Goal: Task Accomplishment & Management: Complete application form

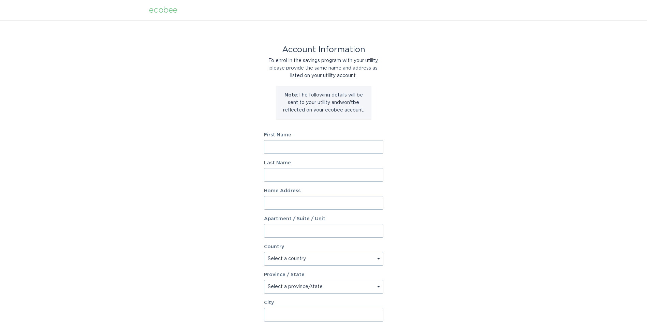
click at [277, 145] on input "First Name" at bounding box center [323, 147] width 119 height 14
type input "StarTech"
type input "Computing"
select select "US"
type input "1755 Old West Main Street"
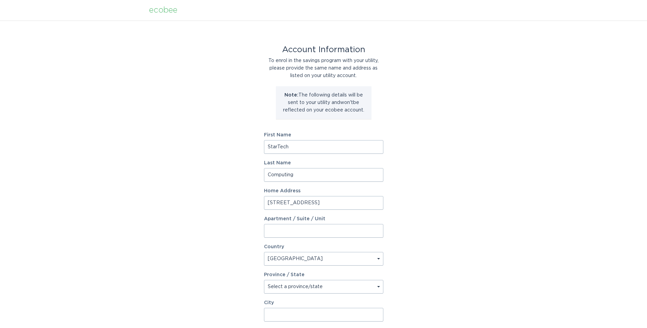
select select "MN"
type input "Red Wing"
type input "55066"
drag, startPoint x: 295, startPoint y: 148, endPoint x: 195, endPoint y: 151, distance: 100.0
click at [195, 151] on div "Account Information To enrol in the savings program with your utility, please p…" at bounding box center [323, 208] width 647 height 377
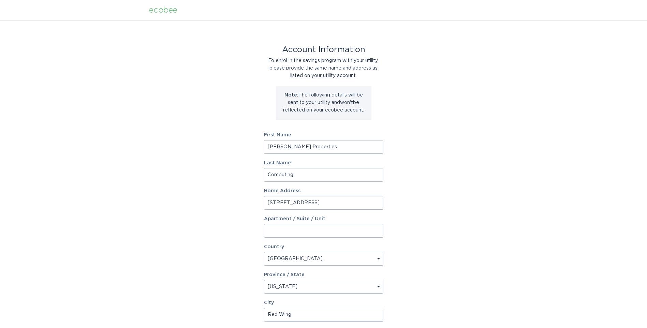
type input "Ella Properties"
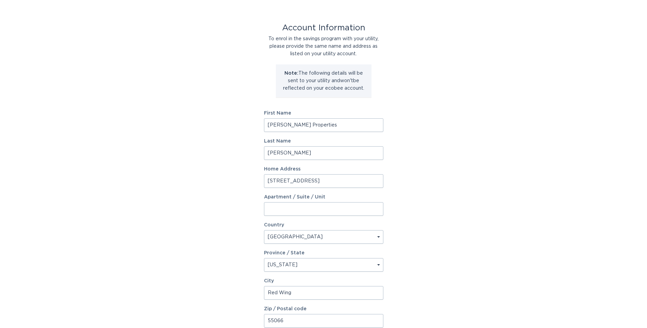
scroll to position [34, 0]
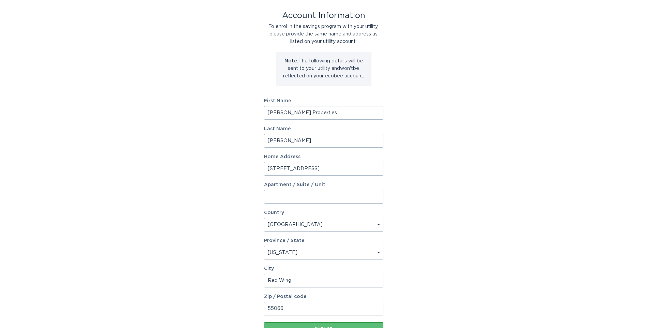
type input "Joe Coyle"
drag, startPoint x: 280, startPoint y: 169, endPoint x: 290, endPoint y: 168, distance: 9.9
click at [290, 168] on input "1755 Old West Main Street" at bounding box center [323, 169] width 119 height 14
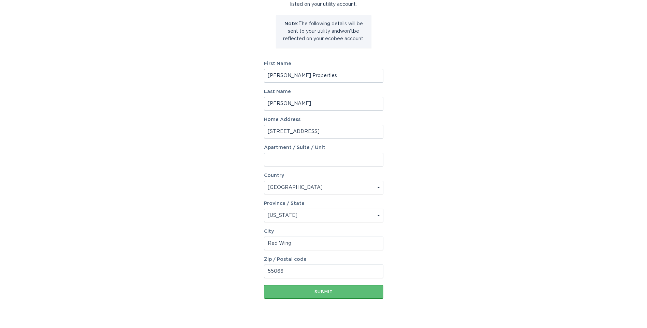
scroll to position [87, 0]
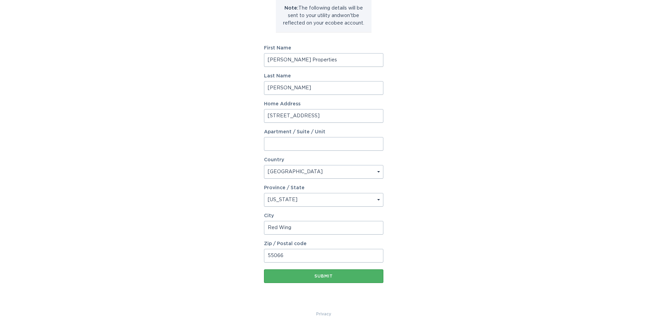
type input "1755 West Main Street"
click at [302, 279] on button "Submit" at bounding box center [323, 276] width 119 height 14
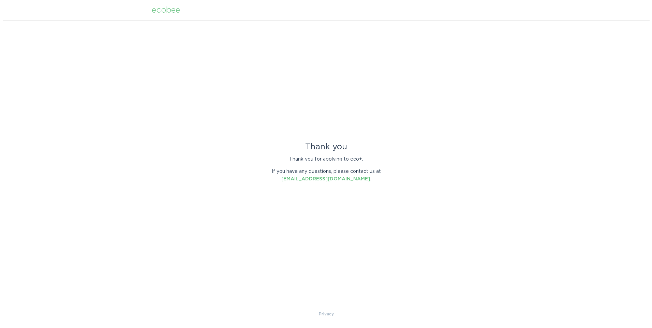
scroll to position [0, 0]
drag, startPoint x: 127, startPoint y: 114, endPoint x: 126, endPoint y: 107, distance: 7.4
click at [127, 114] on div "Thank you Thank you for applying to eco+. If you have any questions, please con…" at bounding box center [326, 165] width 652 height 290
drag, startPoint x: 182, startPoint y: 181, endPoint x: 226, endPoint y: 162, distance: 47.6
click at [226, 162] on div "Thank you Thank you for applying to eco+. If you have any questions, please con…" at bounding box center [326, 165] width 652 height 290
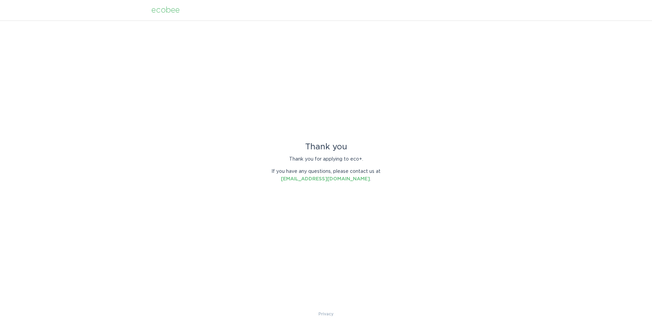
click at [293, 215] on div "Thank you Thank you for applying to eco+. If you have any questions, please con…" at bounding box center [326, 165] width 652 height 290
